Goal: Communication & Community: Share content

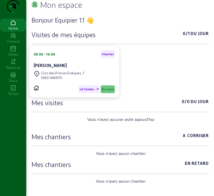
click at [13, 52] on icon at bounding box center [13, 49] width 26 height 6
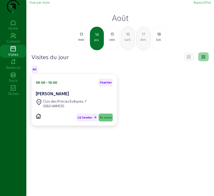
click at [38, 4] on span "Vue par mois" at bounding box center [39, 2] width 20 height 4
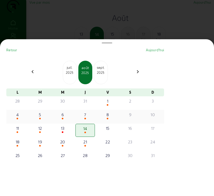
click at [86, 116] on div "7" at bounding box center [85, 115] width 18 height 6
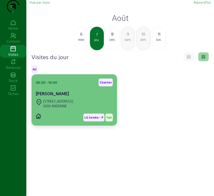
click at [70, 110] on div "[STREET_ADDRESS]" at bounding box center [74, 104] width 77 height 12
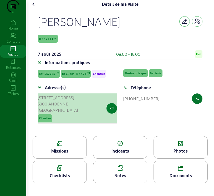
click at [110, 114] on button "button" at bounding box center [111, 108] width 10 height 10
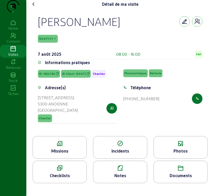
click at [70, 155] on div "Missions" at bounding box center [60, 151] width 54 height 6
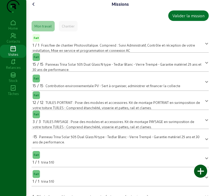
drag, startPoint x: 32, startPoint y: 13, endPoint x: 32, endPoint y: 16, distance: 3.1
click at [32, 15] on div "Missions Valider la mission Mon travail Chantier Fait 1 / 1 Frais fixe de chant…" at bounding box center [119, 143] width 187 height 287
click at [35, 7] on icon at bounding box center [33, 4] width 6 height 6
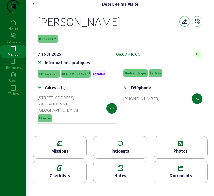
click at [172, 155] on div "Photos" at bounding box center [180, 151] width 54 height 6
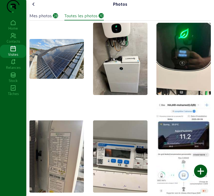
click at [52, 76] on img at bounding box center [56, 59] width 54 height 40
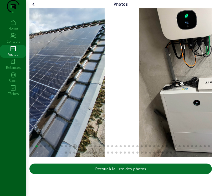
click at [64, 89] on img "1 / 70" at bounding box center [14, 82] width 180 height 149
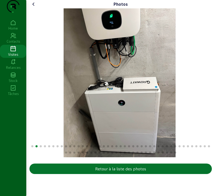
click at [164, 117] on img "2 / 70" at bounding box center [119, 82] width 112 height 149
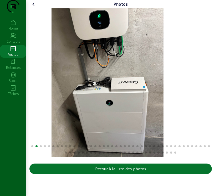
click at [68, 120] on img "2 / 70" at bounding box center [107, 82] width 112 height 149
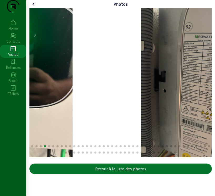
click at [0, 118] on html "Photos Retour à la liste des photos Home Contacts Visites Relances Stock Tâches" at bounding box center [107, 98] width 215 height 196
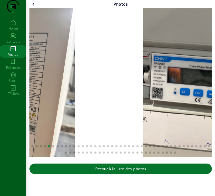
click at [7, 115] on div "Photos Retour à la liste des photos Home Contacts Visites Relances Stock Tâches" at bounding box center [107, 98] width 215 height 196
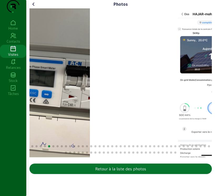
click at [35, 113] on img "5 / 70" at bounding box center [34, 82] width 112 height 149
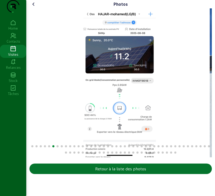
click at [178, 110] on div "6 / 70" at bounding box center [119, 82] width 180 height 149
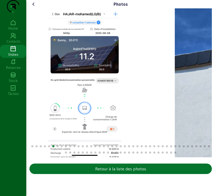
click at [86, 113] on div "6 / 70" at bounding box center [84, 82] width 180 height 149
click at [78, 113] on div "6 / 70" at bounding box center [84, 82] width 180 height 149
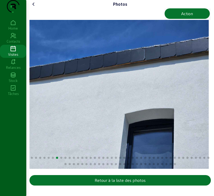
click at [34, 7] on icon at bounding box center [33, 4] width 6 height 6
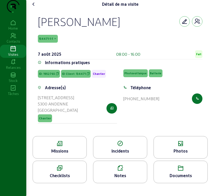
click at [181, 147] on icon at bounding box center [180, 144] width 54 height 6
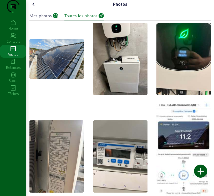
click at [45, 19] on div "Mes photos" at bounding box center [40, 16] width 22 height 6
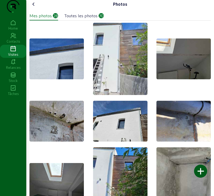
click at [50, 66] on img at bounding box center [56, 59] width 54 height 41
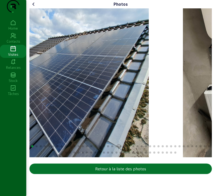
click at [35, 146] on img "1 / 70" at bounding box center [59, 82] width 180 height 149
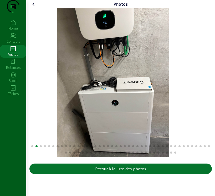
click at [20, 140] on div "Photos Retour à la liste des photos Home Contacts Visites Relances Stock Tâches" at bounding box center [107, 98] width 215 height 196
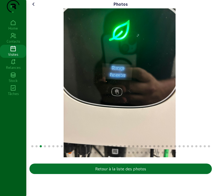
click at [132, 126] on img "3 / 70" at bounding box center [119, 82] width 112 height 149
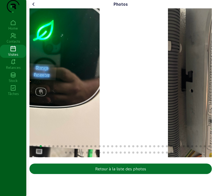
click at [27, 131] on div "Photos Retour à la liste des photos" at bounding box center [120, 88] width 188 height 177
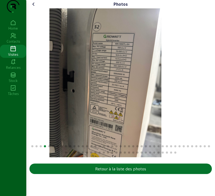
click at [49, 125] on img "4 / 70" at bounding box center [105, 82] width 112 height 149
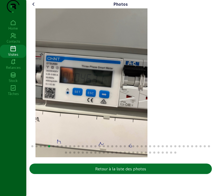
click at [72, 118] on img "5 / 70" at bounding box center [91, 82] width 112 height 149
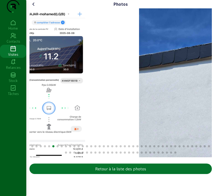
click at [28, 110] on div "Photos Retour à la liste des photos" at bounding box center [120, 88] width 188 height 177
click at [22, 110] on div "Home Contacts Visites Relances Stock Tâches" at bounding box center [13, 107] width 26 height 176
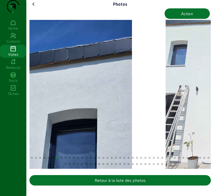
click at [15, 106] on div "Photos Action Retour à la liste des photos Home Contacts Visites Relances Stock…" at bounding box center [107, 98] width 214 height 196
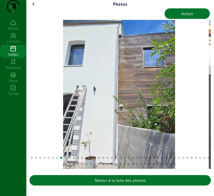
click at [142, 112] on img "8 / 70" at bounding box center [119, 94] width 112 height 149
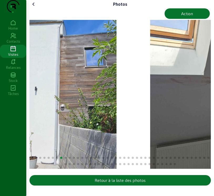
click at [94, 120] on img "8 / 70" at bounding box center [60, 94] width 112 height 149
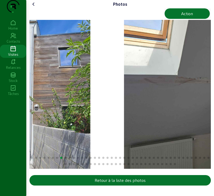
click at [12, 131] on div "Photos Action Retour à la liste des photos Home Contacts Visites Relances Stock…" at bounding box center [107, 98] width 214 height 196
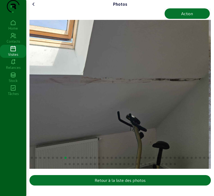
click at [173, 112] on img "9 / 70" at bounding box center [118, 94] width 179 height 149
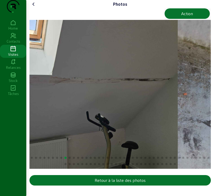
click at [79, 123] on img "9 / 70" at bounding box center [87, 94] width 179 height 149
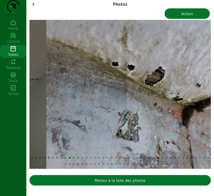
click at [6, 121] on div "Photos Action Retour à la liste des photos Home Contacts Visites Relances Stock…" at bounding box center [107, 98] width 214 height 196
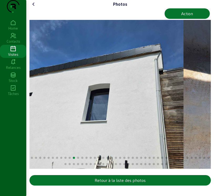
click at [32, 126] on img "11 / 70" at bounding box center [93, 94] width 179 height 149
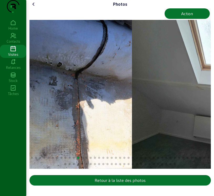
click at [29, 128] on div "Photos Action Retour à la liste des photos" at bounding box center [119, 94] width 187 height 188
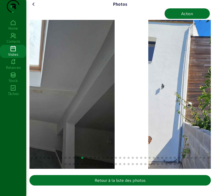
click at [28, 142] on div "Photos Action Retour à la liste des photos" at bounding box center [119, 94] width 187 height 188
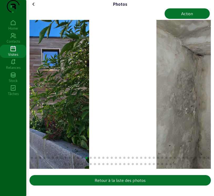
click at [17, 153] on div "Photos Action Retour à la liste des photos Home Contacts Visites Relances Stock…" at bounding box center [107, 98] width 214 height 196
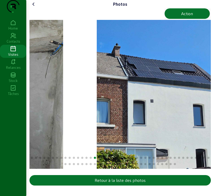
click at [1, 163] on div "Photos Action Retour à la liste des photos Home Contacts Visites Relances Stock…" at bounding box center [107, 98] width 214 height 196
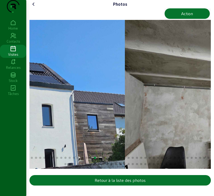
click at [12, 150] on div "Photos Action Retour à la liste des photos Home Contacts Visites Relances Stock…" at bounding box center [107, 98] width 214 height 196
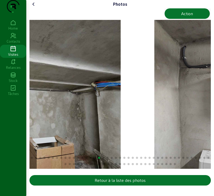
click at [10, 154] on div "Photos Action Retour à la liste des photos Home Contacts Visites Relances Stock…" at bounding box center [107, 98] width 214 height 196
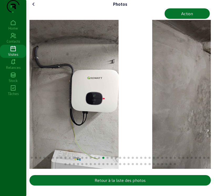
click at [49, 142] on img "18 / 70" at bounding box center [63, 94] width 112 height 149
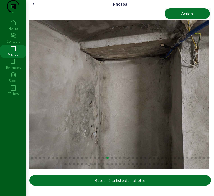
click at [100, 131] on img "19 / 70" at bounding box center [118, 94] width 179 height 149
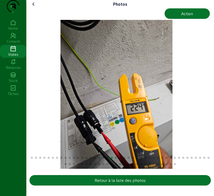
click at [100, 135] on div "20 / 70" at bounding box center [116, 94] width 179 height 149
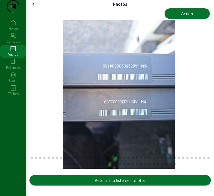
click at [108, 134] on img "21 / 70" at bounding box center [119, 94] width 112 height 149
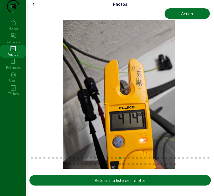
click at [65, 131] on img "22 / 70" at bounding box center [119, 94] width 112 height 149
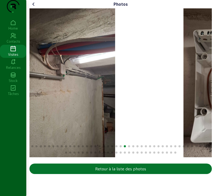
click at [82, 122] on img "23 / 70" at bounding box center [59, 82] width 112 height 149
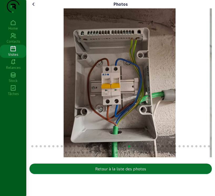
click at [34, 7] on icon at bounding box center [33, 4] width 6 height 6
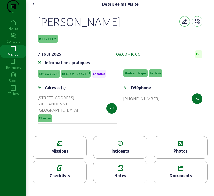
click at [73, 155] on div "Missions" at bounding box center [60, 151] width 54 height 6
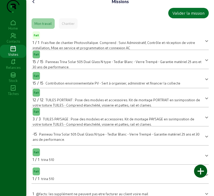
scroll to position [101, 0]
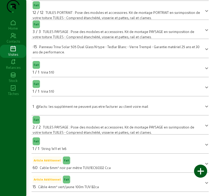
click at [68, 184] on div "15 Câble 4mm² vert/jaune 100m TUV B2ca" at bounding box center [66, 187] width 66 height 6
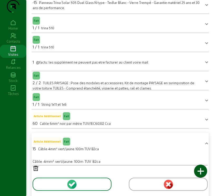
scroll to position [164, 0]
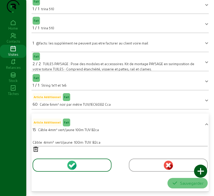
click at [36, 149] on icon at bounding box center [120, 150] width 175 height 6
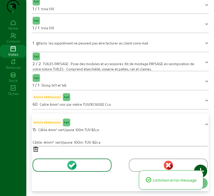
click at [36, 149] on icon at bounding box center [120, 150] width 175 height 6
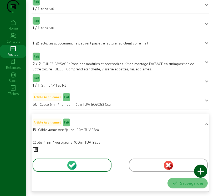
click at [202, 173] on div at bounding box center [200, 171] width 13 height 13
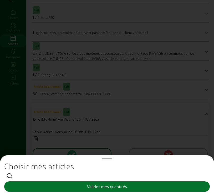
scroll to position [0, 0]
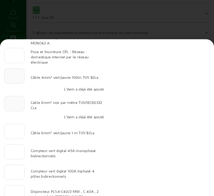
scroll to position [52, 0]
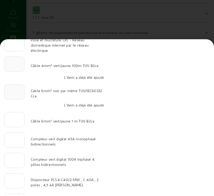
click at [15, 98] on mat-form-field at bounding box center [14, 92] width 20 height 16
drag, startPoint x: 15, startPoint y: 98, endPoint x: 152, endPoint y: 135, distance: 141.7
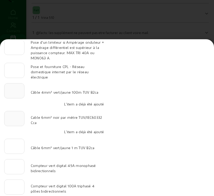
scroll to position [0, 0]
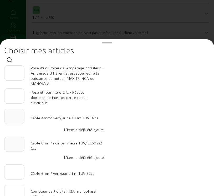
click at [207, 18] on div at bounding box center [107, 98] width 214 height 196
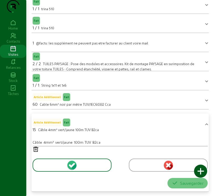
scroll to position [7, 0]
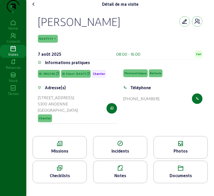
click at [182, 155] on div "Photos" at bounding box center [180, 151] width 54 height 6
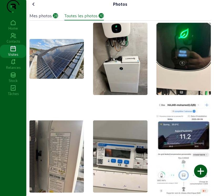
click at [45, 19] on div "Mes photos" at bounding box center [40, 16] width 22 height 6
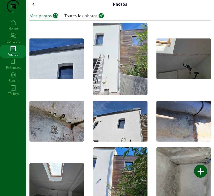
click at [199, 172] on div at bounding box center [200, 171] width 13 height 13
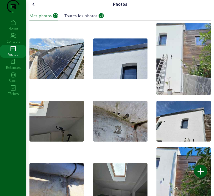
click at [45, 19] on div "Mes photos" at bounding box center [40, 16] width 22 height 6
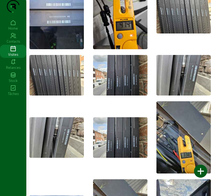
scroll to position [310, 0]
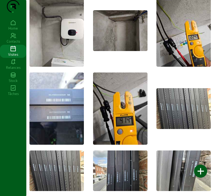
click at [13, 52] on icon at bounding box center [13, 49] width 26 height 6
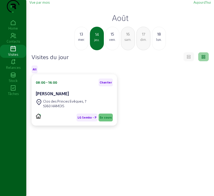
click at [45, 4] on span "Vue par mois" at bounding box center [39, 2] width 20 height 4
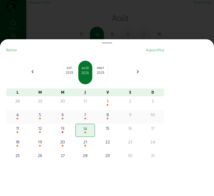
click at [88, 118] on div "7" at bounding box center [85, 115] width 18 height 6
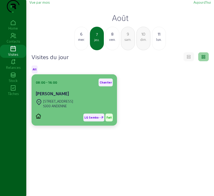
click at [67, 109] on div "5300 ANDENNE" at bounding box center [58, 106] width 30 height 5
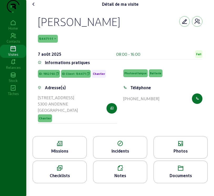
click at [64, 155] on div "Missions" at bounding box center [60, 151] width 54 height 6
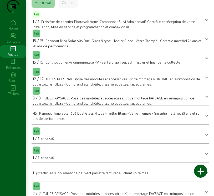
scroll to position [79, 0]
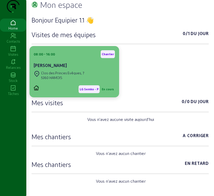
click at [65, 80] on div "5360 HAMOIS" at bounding box center [62, 78] width 43 height 5
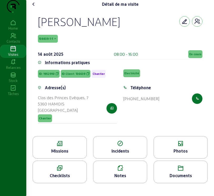
click at [71, 155] on div "Missions" at bounding box center [60, 151] width 54 height 6
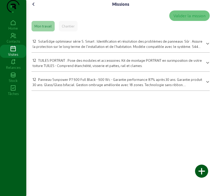
click at [206, 46] on span at bounding box center [207, 43] width 2 height 6
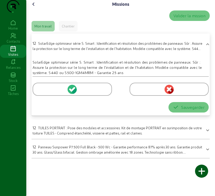
click at [71, 92] on icon at bounding box center [70, 89] width 3 height 3
click at [72, 94] on circle at bounding box center [71, 89] width 9 height 9
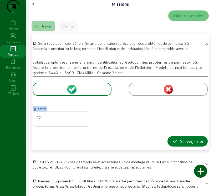
click at [190, 145] on div "Sauvegarder" at bounding box center [187, 142] width 32 height 6
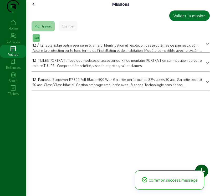
click at [117, 68] on div "12 TUILES PORTRAIT : Pose des modules et accessoires. Kit de montage PORTRAIT e…" at bounding box center [117, 62] width 169 height 11
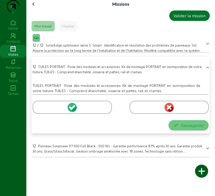
click at [72, 110] on icon at bounding box center [73, 107] width 5 height 5
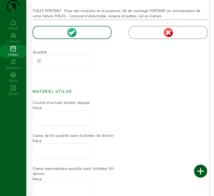
scroll to position [79, 0]
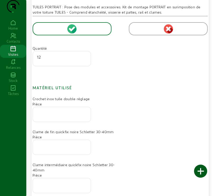
click at [46, 116] on input "number" at bounding box center [61, 113] width 49 height 6
type input "24"
click at [57, 149] on input "number" at bounding box center [61, 146] width 49 height 6
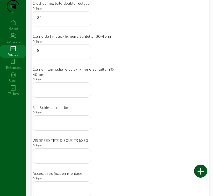
scroll to position [184, 0]
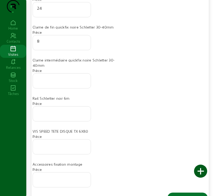
type input "8"
click at [50, 83] on input "number" at bounding box center [61, 79] width 49 height 6
type input "20"
click at [58, 116] on input "number" at bounding box center [61, 112] width 49 height 6
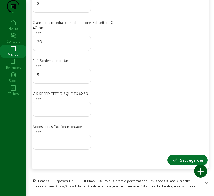
scroll to position [232, 0]
type input "5"
click at [60, 108] on input "number" at bounding box center [61, 107] width 49 height 6
type input "100"
click at [188, 159] on div "Sauvegarder" at bounding box center [187, 160] width 32 height 6
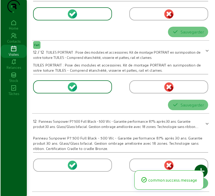
scroll to position [0, 0]
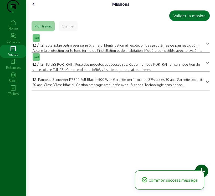
click at [95, 87] on div "12 Panneau Sunpower P7 500 Full Black - 500 Wc - Garantie performance 87% après…" at bounding box center [117, 81] width 169 height 11
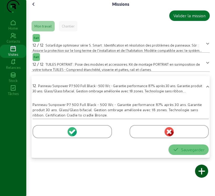
click at [73, 134] on icon at bounding box center [73, 132] width 5 height 5
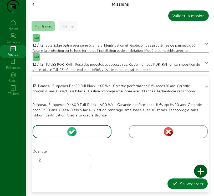
click at [192, 187] on div "Sauvegarder" at bounding box center [187, 184] width 32 height 6
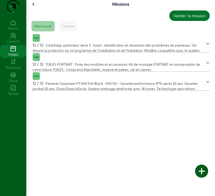
click at [201, 173] on div at bounding box center [201, 171] width 13 height 13
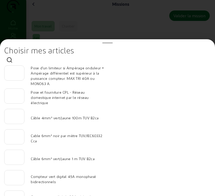
click at [15, 139] on input "number" at bounding box center [14, 135] width 11 height 6
type input "80"
click at [15, 117] on input "number" at bounding box center [14, 115] width 11 height 6
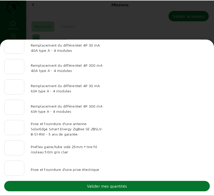
scroll to position [543, 0]
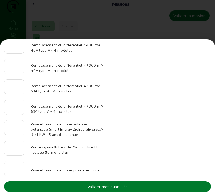
type input "20"
click at [91, 187] on div "Valider mes quantités" at bounding box center [107, 187] width 40 height 6
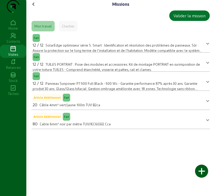
click at [34, 7] on icon at bounding box center [33, 4] width 6 height 6
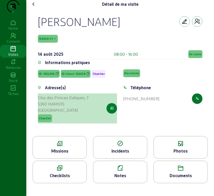
click at [113, 111] on icon "button" at bounding box center [111, 108] width 3 height 5
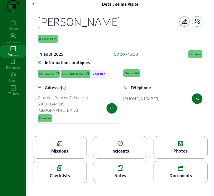
click at [58, 159] on div "Missions" at bounding box center [60, 147] width 54 height 23
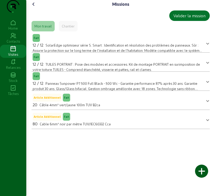
click at [35, 7] on icon at bounding box center [33, 4] width 6 height 6
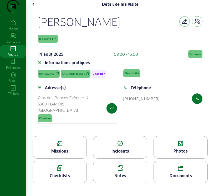
click at [180, 155] on div "Photos" at bounding box center [180, 151] width 54 height 6
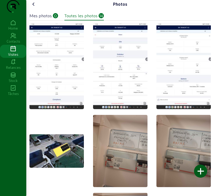
click at [53, 19] on div "Mes photos 0" at bounding box center [43, 16] width 29 height 6
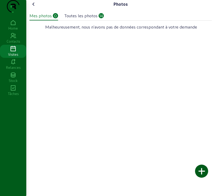
click at [200, 171] on div at bounding box center [201, 171] width 13 height 13
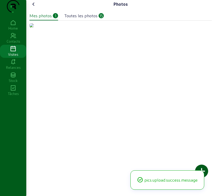
click at [34, 28] on img at bounding box center [31, 25] width 4 height 4
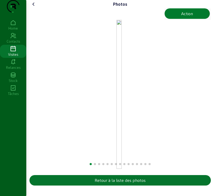
click at [187, 17] on div "Action" at bounding box center [187, 13] width 12 height 6
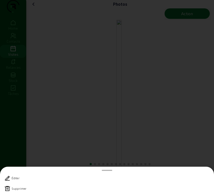
click at [8, 189] on icon at bounding box center [7, 189] width 6 height 6
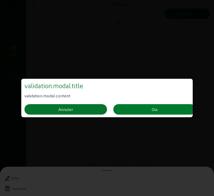
click at [138, 110] on button "Oui" at bounding box center [154, 109] width 82 height 10
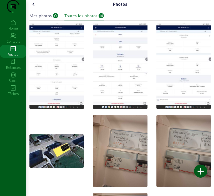
click at [202, 170] on div at bounding box center [200, 171] width 13 height 13
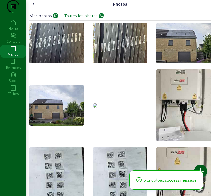
click at [97, 108] on img at bounding box center [95, 106] width 4 height 4
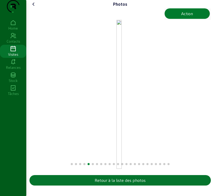
click at [193, 19] on button "Action" at bounding box center [186, 13] width 45 height 10
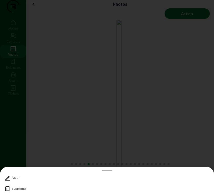
click at [7, 190] on icon at bounding box center [7, 189] width 6 height 6
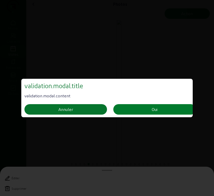
click at [148, 108] on button "Oui" at bounding box center [154, 109] width 82 height 10
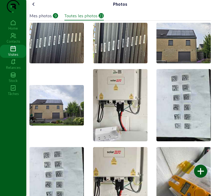
click at [34, 7] on icon at bounding box center [33, 4] width 6 height 6
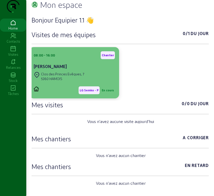
click at [83, 81] on div "5360 HAMOIS" at bounding box center [62, 79] width 43 height 5
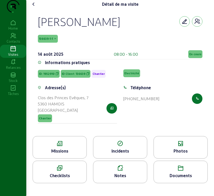
click at [196, 56] on span "En cours" at bounding box center [195, 54] width 12 height 4
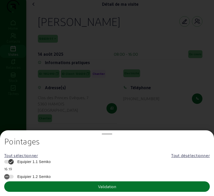
click at [26, 160] on span "Equipier 1.1 Semko" at bounding box center [33, 161] width 36 height 5
click at [14, 160] on button "Equipier 1.1 Semko" at bounding box center [8, 162] width 9 height 4
click at [42, 185] on button "Validation" at bounding box center [106, 187] width 205 height 10
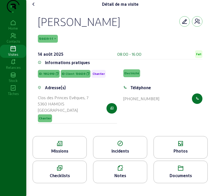
click at [34, 7] on icon at bounding box center [33, 4] width 6 height 6
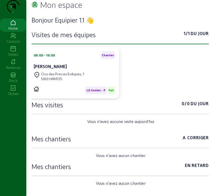
click at [8, 52] on icon at bounding box center [13, 49] width 26 height 6
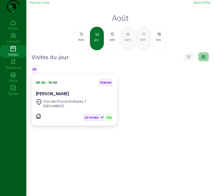
click at [78, 42] on div "mer." at bounding box center [81, 39] width 13 height 5
click at [78, 97] on div "Rebecca RAMSAY" at bounding box center [74, 94] width 77 height 6
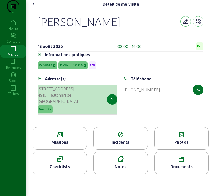
click at [110, 105] on button "button" at bounding box center [112, 99] width 10 height 10
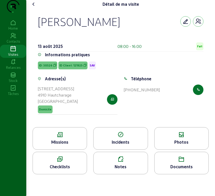
click at [164, 138] on icon at bounding box center [181, 135] width 54 height 6
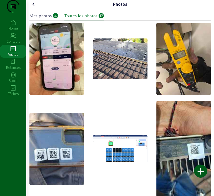
click at [43, 19] on div "Mes photos" at bounding box center [40, 16] width 22 height 6
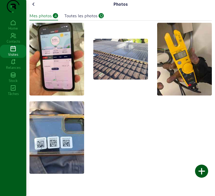
click at [33, 8] on cam-font-icon at bounding box center [33, 4] width 8 height 8
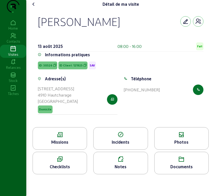
click at [61, 146] on div "Missions" at bounding box center [60, 142] width 54 height 6
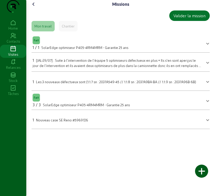
click at [34, 7] on icon at bounding box center [33, 4] width 6 height 6
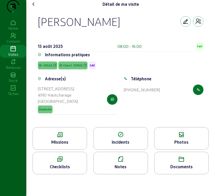
click at [198, 48] on span "Fait" at bounding box center [199, 47] width 5 height 4
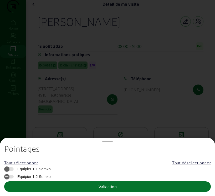
click at [198, 57] on div at bounding box center [107, 98] width 215 height 196
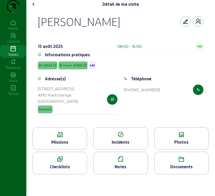
click at [34, 7] on icon at bounding box center [33, 4] width 6 height 6
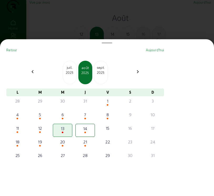
click at [153, 14] on div at bounding box center [107, 98] width 214 height 196
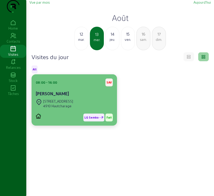
click at [65, 87] on div "08:00 - 16:00 SAV" at bounding box center [74, 83] width 77 height 8
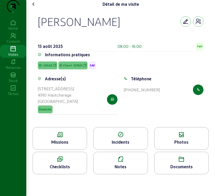
click at [47, 70] on span "ID: 30526" at bounding box center [47, 66] width 19 height 8
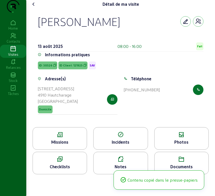
drag, startPoint x: 47, startPoint y: 73, endPoint x: 52, endPoint y: 72, distance: 5.5
click at [47, 70] on span "ID: 30526" at bounding box center [47, 66] width 19 height 8
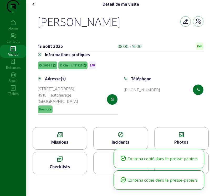
click at [76, 70] on span "ID Client: 121925" at bounding box center [72, 66] width 29 height 8
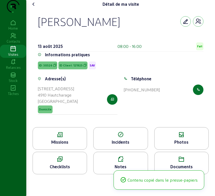
click at [148, 46] on div "Rebecca RAMSAY 13 août 2025 08:00 - 16:00 Fait" at bounding box center [120, 33] width 165 height 37
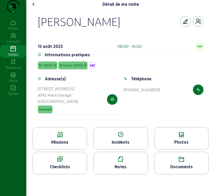
click at [156, 114] on div "Téléphone +352 661 378 242" at bounding box center [163, 98] width 86 height 45
click at [172, 149] on div "Photos" at bounding box center [181, 138] width 54 height 23
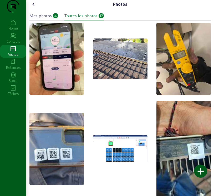
click at [37, 19] on div "Mes photos 4 Toutes les photos 12" at bounding box center [119, 14] width 181 height 12
click at [34, 7] on icon at bounding box center [33, 4] width 6 height 6
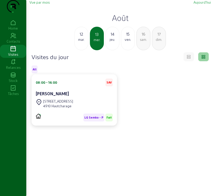
click at [81, 42] on div "mar." at bounding box center [81, 39] width 13 height 5
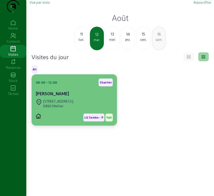
click at [77, 110] on div "Rue du Comité 3, 6860 Mellier" at bounding box center [74, 104] width 77 height 12
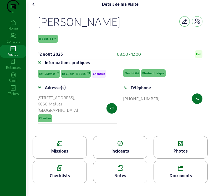
click at [46, 43] on span "138685-1-1" at bounding box center [48, 39] width 20 height 8
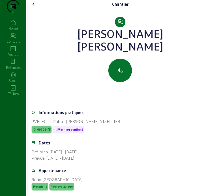
click at [35, 7] on icon at bounding box center [33, 4] width 6 height 6
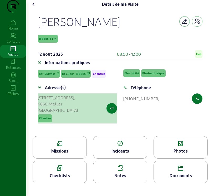
click at [112, 114] on button "button" at bounding box center [111, 108] width 10 height 10
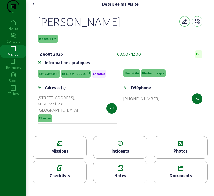
scroll to position [2, 0]
click at [71, 155] on div "Missions" at bounding box center [60, 151] width 54 height 6
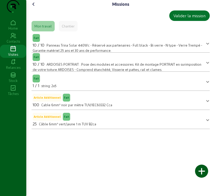
click at [34, 7] on icon at bounding box center [33, 4] width 6 height 6
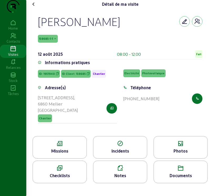
click at [62, 155] on div "Missions" at bounding box center [60, 151] width 54 height 6
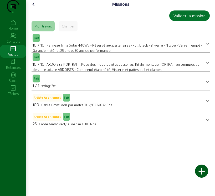
click at [33, 7] on icon at bounding box center [33, 4] width 6 height 6
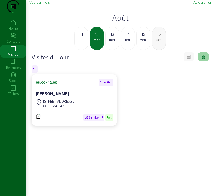
click at [84, 42] on div "lun." at bounding box center [81, 39] width 13 height 5
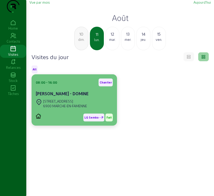
click at [66, 104] on div "Rue Sainte Barbe, 43" at bounding box center [65, 101] width 44 height 5
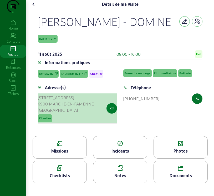
click at [112, 111] on icon "button" at bounding box center [111, 108] width 3 height 5
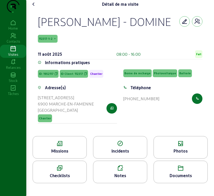
click at [67, 155] on div "Missions" at bounding box center [60, 151] width 54 height 6
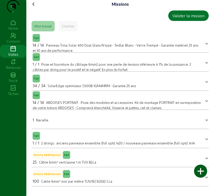
click at [35, 7] on icon at bounding box center [33, 4] width 6 height 6
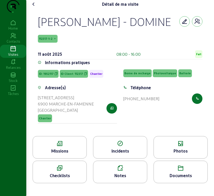
click at [185, 159] on div "Photos" at bounding box center [180, 147] width 54 height 23
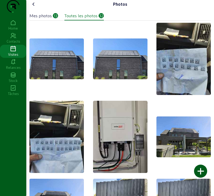
click at [47, 19] on div "Mes photos" at bounding box center [40, 16] width 22 height 6
click at [35, 7] on icon at bounding box center [33, 4] width 6 height 6
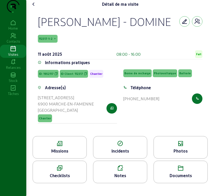
click at [46, 41] on span "112317-1-2" at bounding box center [46, 39] width 14 height 4
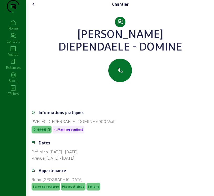
click at [34, 7] on icon at bounding box center [33, 4] width 6 height 6
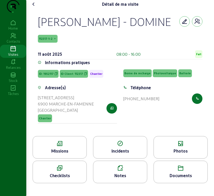
click at [62, 147] on icon at bounding box center [60, 144] width 54 height 6
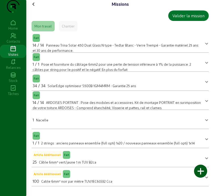
scroll to position [5, 0]
click at [35, 7] on icon at bounding box center [33, 4] width 6 height 6
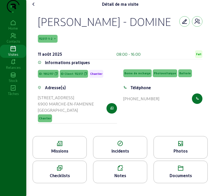
scroll to position [15, 0]
click at [130, 172] on icon at bounding box center [120, 169] width 54 height 6
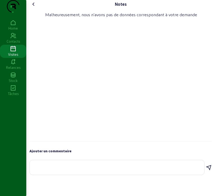
click at [41, 173] on div at bounding box center [117, 168] width 166 height 15
click at [124, 170] on textarea "Notre equipé a démonté 20 PV toit ardois" at bounding box center [117, 167] width 166 height 6
click at [127, 170] on textarea "Notre equipé a démonté 20 PV toit ardois" at bounding box center [117, 167] width 166 height 6
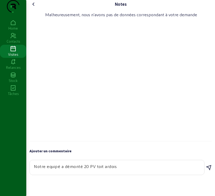
click at [126, 170] on textarea "Notre equipé a démonté 20 PV toit ardois" at bounding box center [117, 167] width 166 height 6
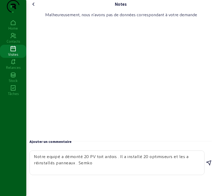
type textarea "Notre equipé a démonté 20 PV toit ardois . Il a installé 20 optimiseurs et les …"
click at [208, 167] on icon at bounding box center [208, 163] width 6 height 6
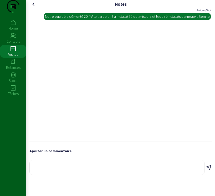
click at [33, 7] on icon at bounding box center [33, 4] width 6 height 6
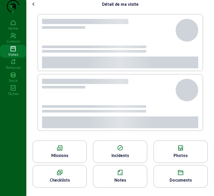
click at [33, 7] on icon at bounding box center [33, 4] width 6 height 6
